Goal: Navigation & Orientation: Find specific page/section

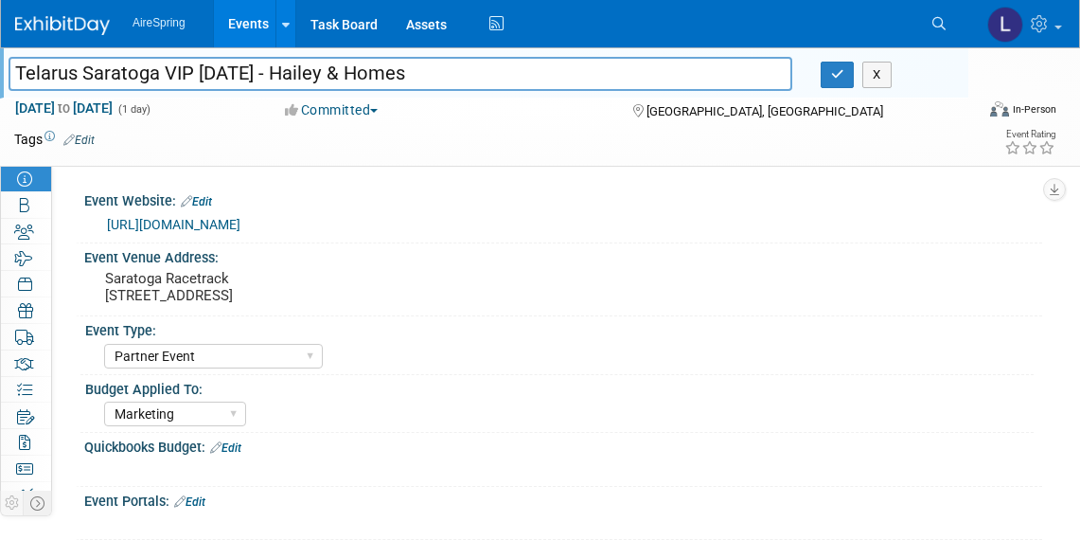
select select "Partner Event"
select select "Marketing"
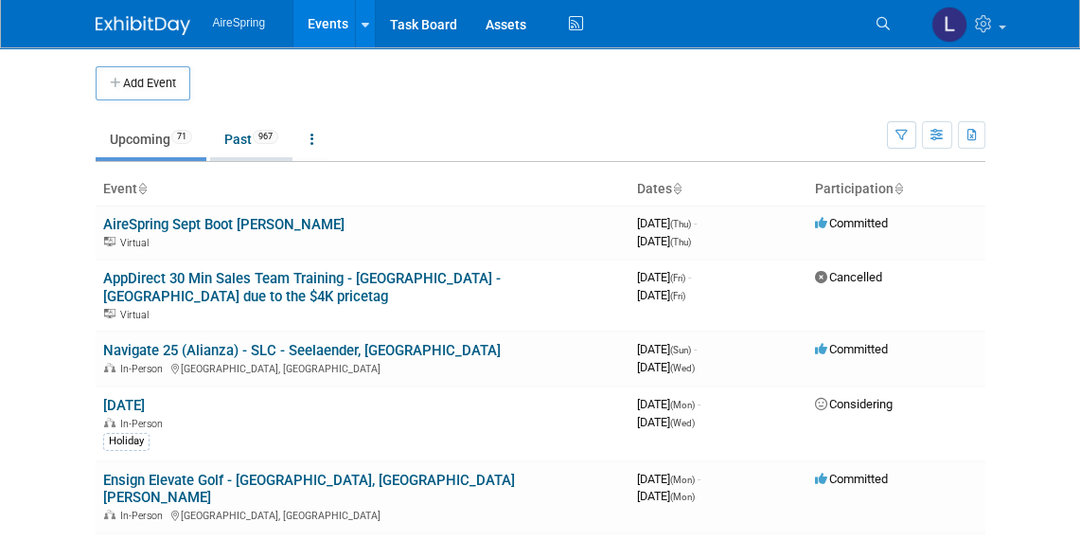
click at [237, 133] on link "Past 967" at bounding box center [251, 139] width 82 height 36
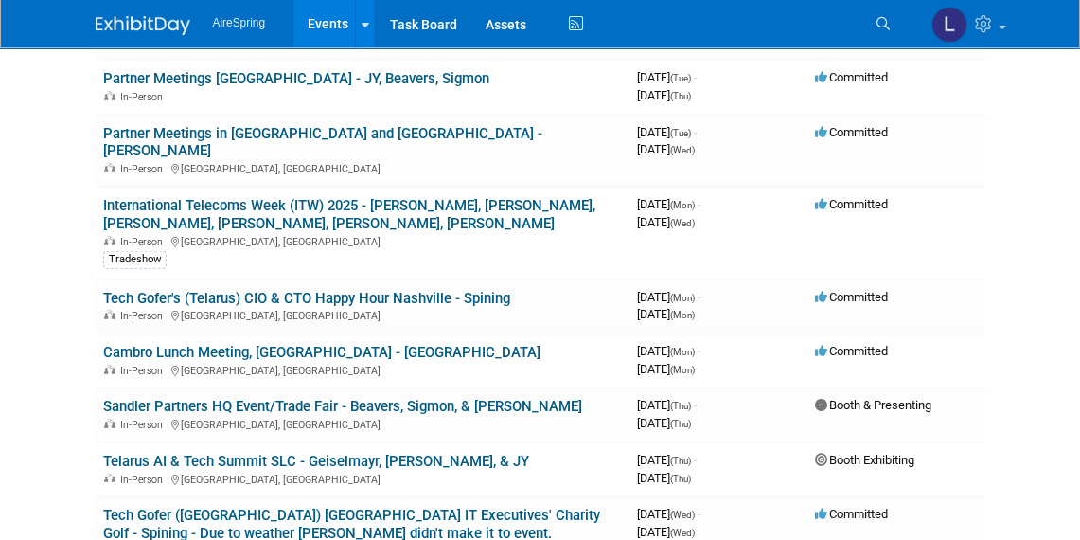
scroll to position [8710, 0]
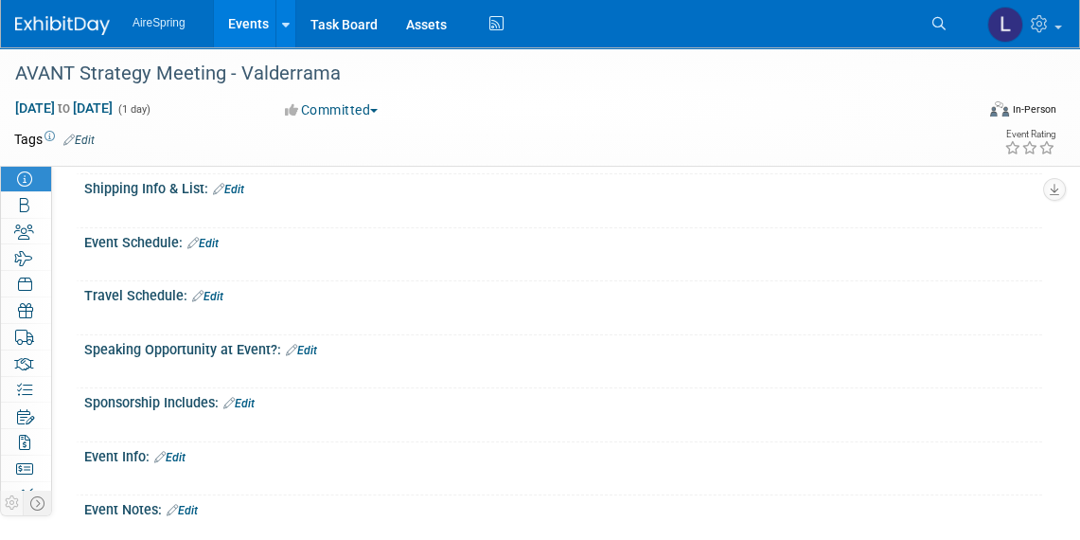
scroll to position [430, 0]
